Goal: Task Accomplishment & Management: Manage account settings

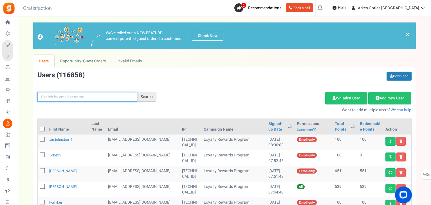
click at [103, 101] on input "text" at bounding box center [87, 97] width 100 height 10
paste input "[EMAIL_ADDRESS][DOMAIN_NAME]"
type input "[EMAIL_ADDRESS][DOMAIN_NAME]"
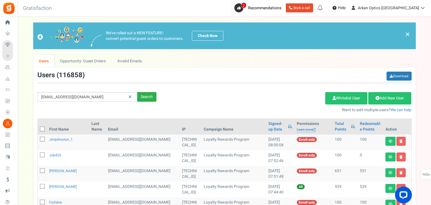
click at [140, 95] on div "Search" at bounding box center [146, 97] width 19 height 10
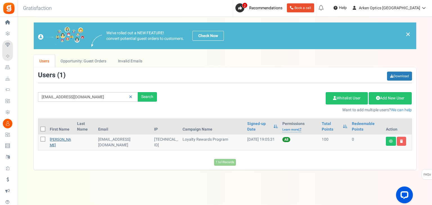
click at [55, 146] on link "[PERSON_NAME]" at bounding box center [60, 142] width 21 height 11
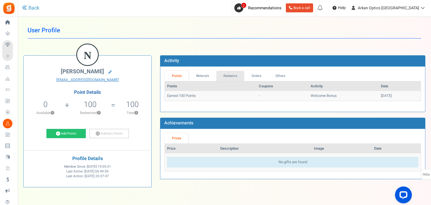
click at [233, 76] on link "Redeems" at bounding box center [230, 76] width 28 height 10
click at [175, 77] on link "Points" at bounding box center [176, 76] width 24 height 10
click at [218, 77] on link "Redeems" at bounding box center [230, 76] width 28 height 10
click at [169, 74] on link "Points" at bounding box center [176, 76] width 24 height 10
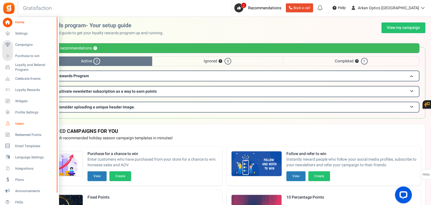
click at [22, 123] on span "Users" at bounding box center [34, 123] width 39 height 5
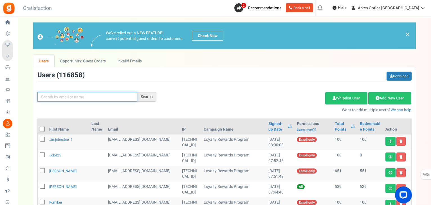
click at [118, 92] on input "text" at bounding box center [87, 97] width 100 height 10
paste input "[EMAIL_ADDRESS][DOMAIN_NAME]"
type input "[EMAIL_ADDRESS][DOMAIN_NAME]"
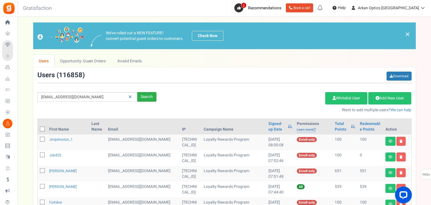
click at [146, 97] on div "Search" at bounding box center [146, 97] width 19 height 10
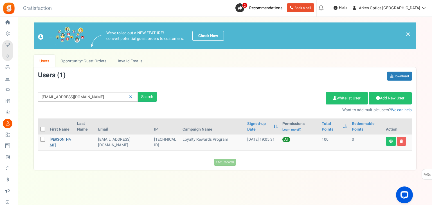
click at [56, 146] on link "[PERSON_NAME]" at bounding box center [60, 142] width 21 height 11
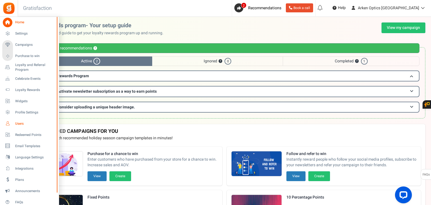
click at [21, 125] on span "Users" at bounding box center [34, 123] width 39 height 5
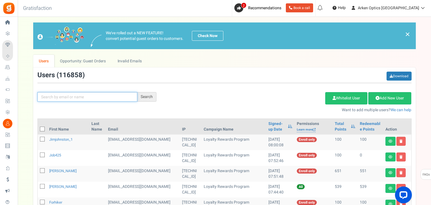
click at [83, 96] on input "text" at bounding box center [87, 97] width 100 height 10
paste input "UKZQ2"
click at [74, 98] on input "UKZQ2" at bounding box center [87, 97] width 100 height 10
paste input "[EMAIL_ADDRESS][DOMAIN_NAME]"
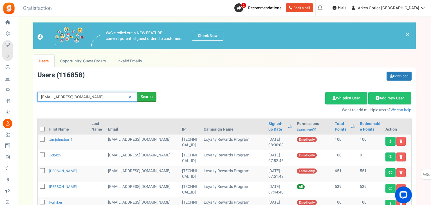
type input "[EMAIL_ADDRESS][DOMAIN_NAME]"
click at [147, 92] on div "Search" at bounding box center [146, 97] width 19 height 10
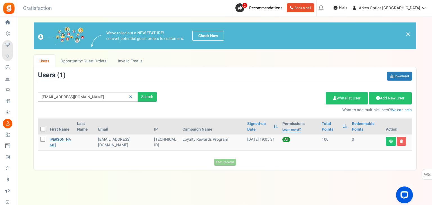
drag, startPoint x: 48, startPoint y: 141, endPoint x: 55, endPoint y: 142, distance: 6.7
click at [49, 141] on td "[PERSON_NAME]" at bounding box center [60, 143] width 27 height 16
click at [55, 142] on link "[PERSON_NAME]" at bounding box center [60, 142] width 21 height 11
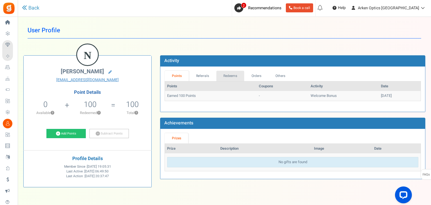
click at [232, 76] on link "Redeems" at bounding box center [230, 76] width 28 height 10
click at [178, 78] on link "Points" at bounding box center [176, 76] width 24 height 10
